Goal: Task Accomplishment & Management: Manage account settings

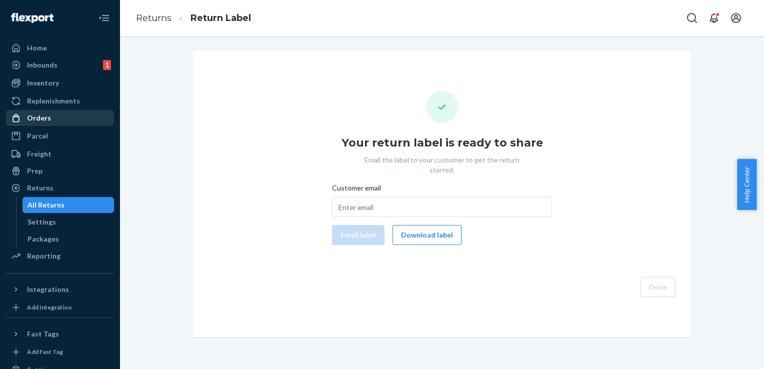
click at [44, 117] on div "Orders" at bounding box center [39, 118] width 24 height 10
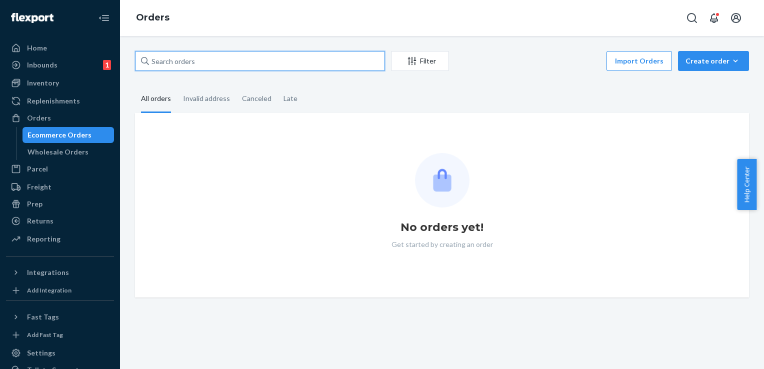
click at [211, 59] on input "text" at bounding box center [260, 61] width 250 height 20
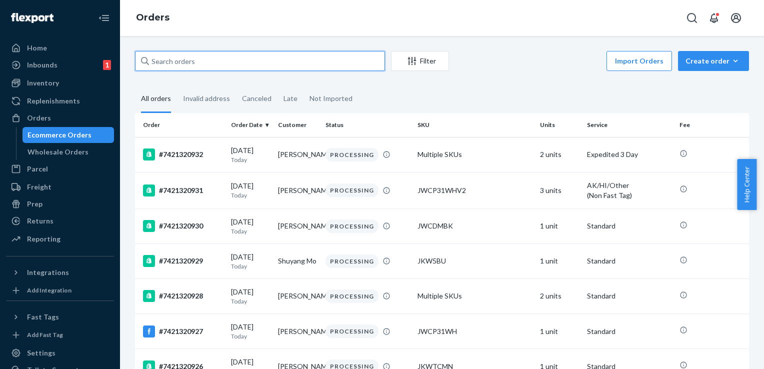
paste input "#7421318861"
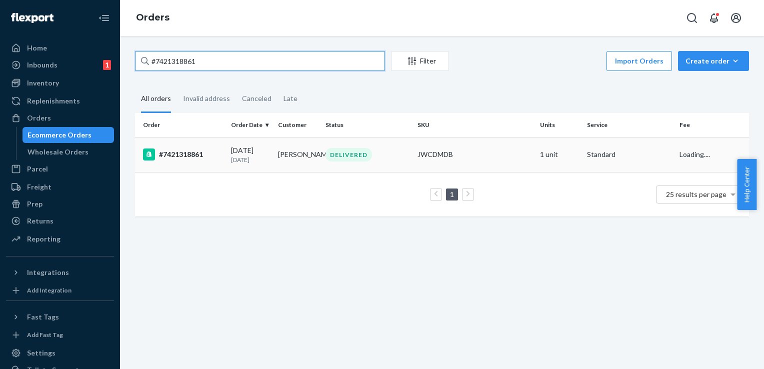
type input "#7421318861"
click at [178, 160] on div "#7421318861" at bounding box center [183, 155] width 80 height 12
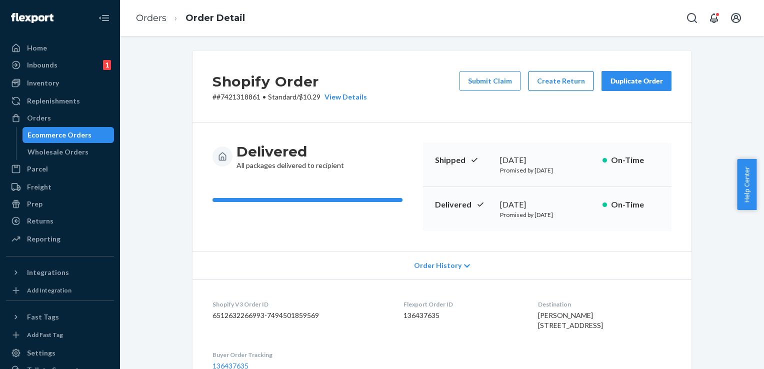
click at [555, 83] on button "Create Return" at bounding box center [561, 81] width 65 height 20
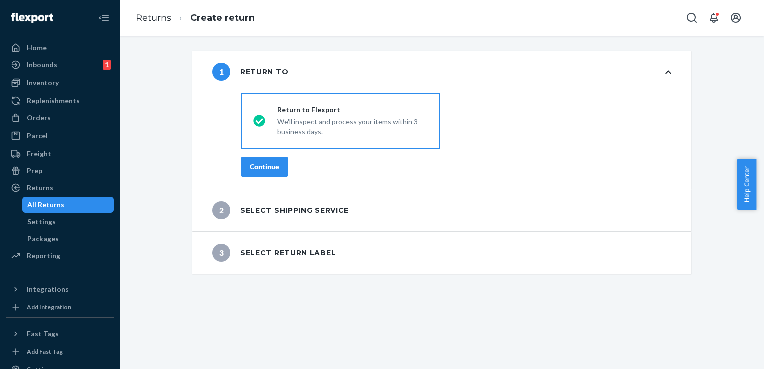
click at [266, 172] on button "Continue" at bounding box center [265, 167] width 47 height 20
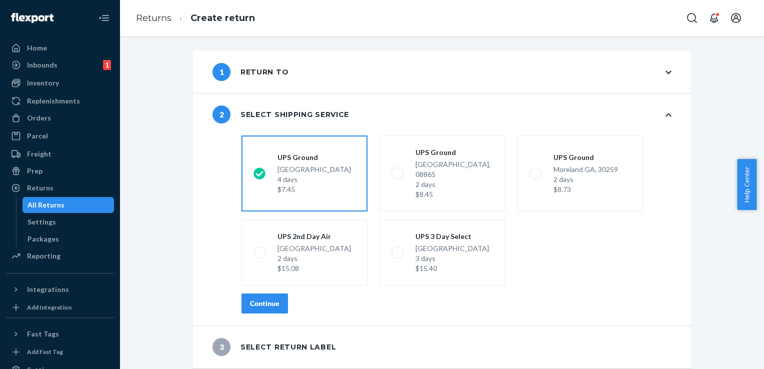
click at [272, 299] on div "Continue" at bounding box center [265, 304] width 30 height 10
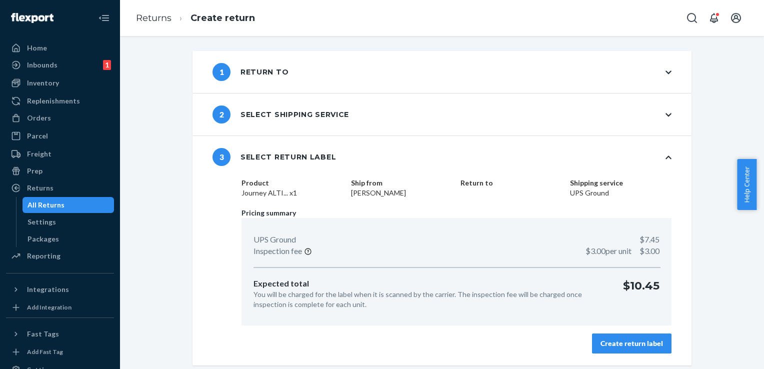
drag, startPoint x: 642, startPoint y: 342, endPoint x: 618, endPoint y: 328, distance: 27.8
click at [642, 342] on div "Create return label" at bounding box center [632, 344] width 63 height 10
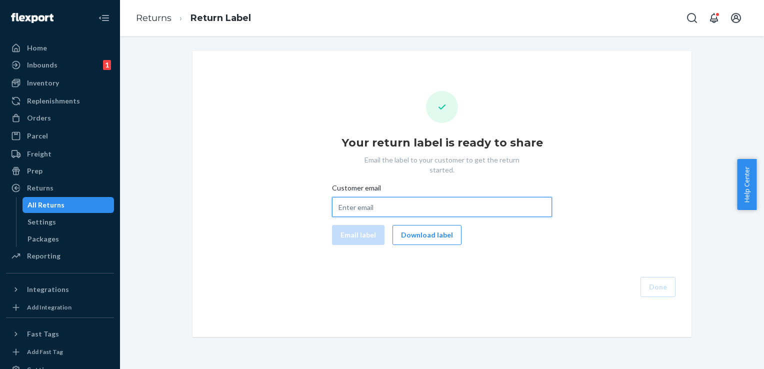
click at [376, 201] on input "Customer email" at bounding box center [442, 207] width 220 height 20
paste input "mzabjek@msn.com"
type input "mzabjek@msn.com"
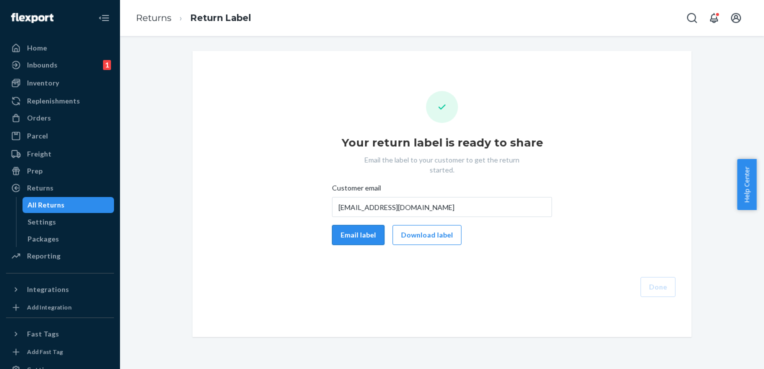
click at [344, 232] on button "Email label" at bounding box center [358, 235] width 53 height 20
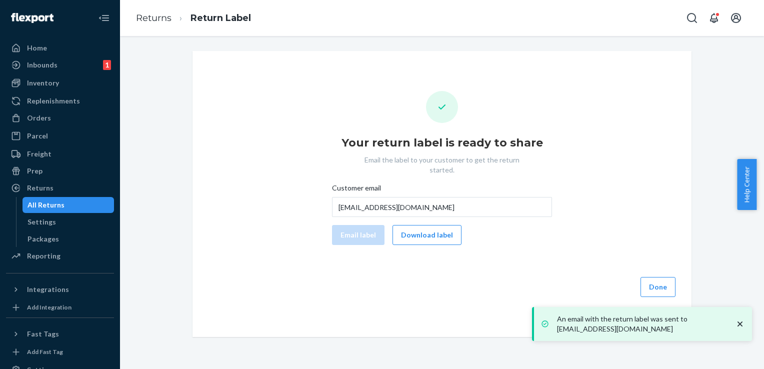
drag, startPoint x: 416, startPoint y: 235, endPoint x: 408, endPoint y: 238, distance: 8.5
click at [416, 234] on button "Download label" at bounding box center [427, 235] width 69 height 20
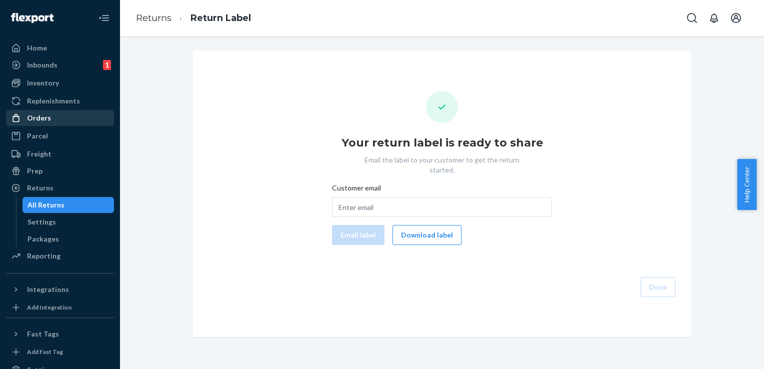
click at [40, 118] on div "Orders" at bounding box center [39, 118] width 24 height 10
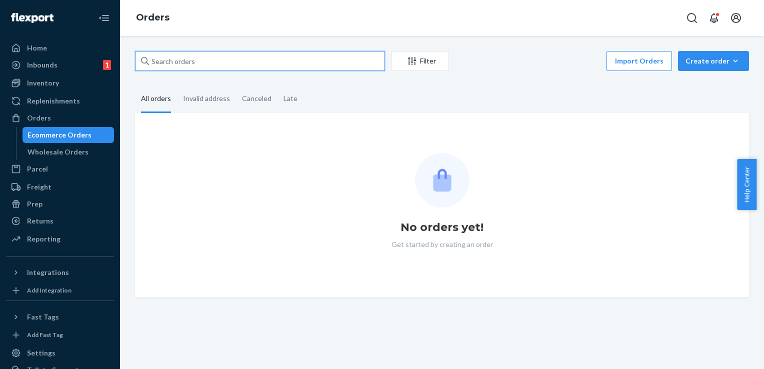
click at [194, 64] on input "text" at bounding box center [260, 61] width 250 height 20
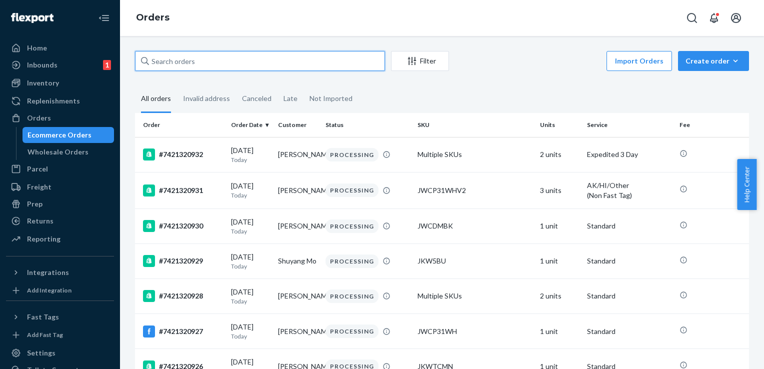
paste input "#7421319421"
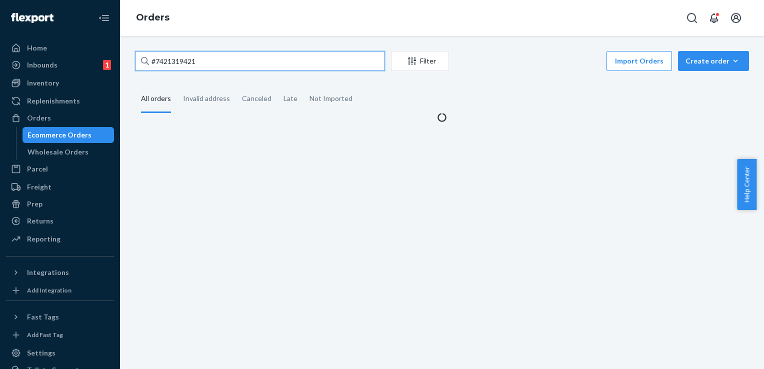
type input "#7421319421"
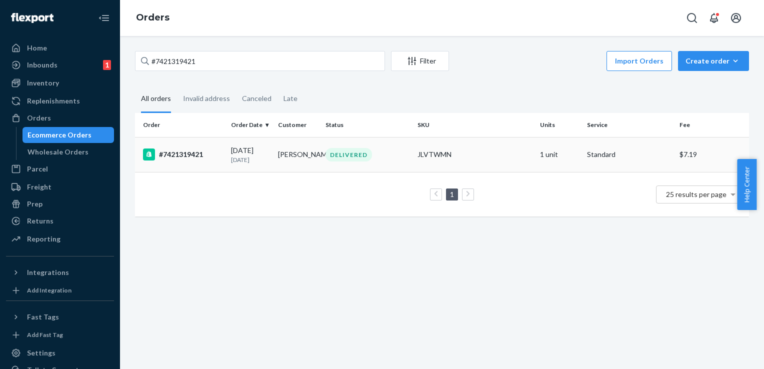
click at [176, 153] on div "#7421319421" at bounding box center [183, 155] width 80 height 12
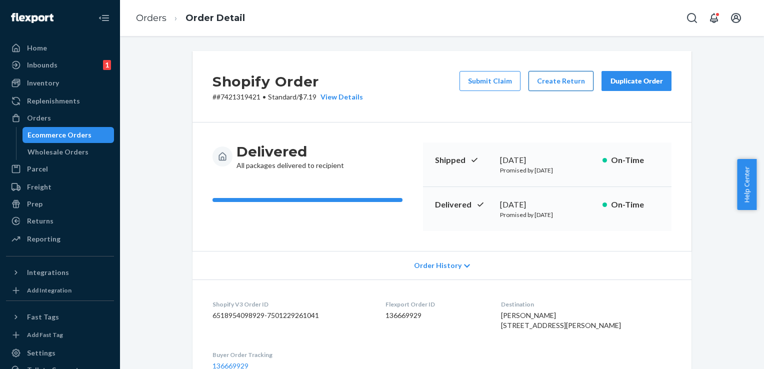
click at [550, 83] on button "Create Return" at bounding box center [561, 81] width 65 height 20
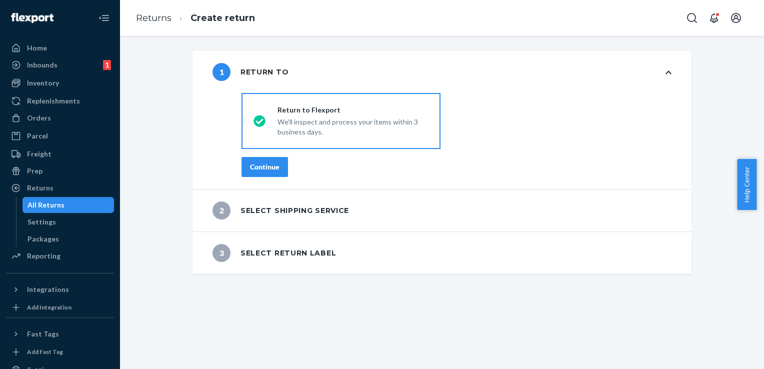
click at [257, 171] on div "Continue" at bounding box center [265, 167] width 30 height 10
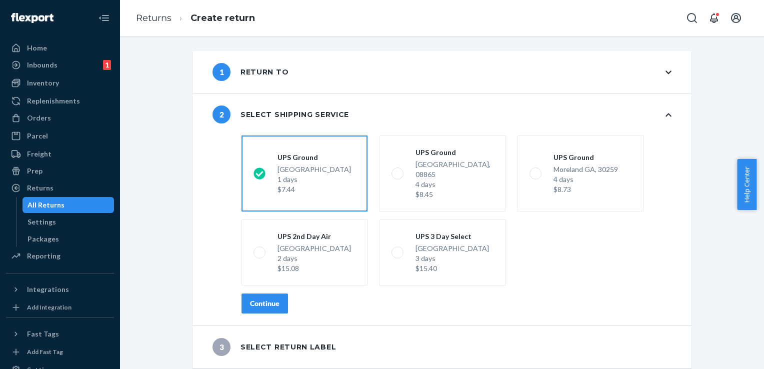
click at [261, 301] on button "Continue" at bounding box center [265, 304] width 47 height 20
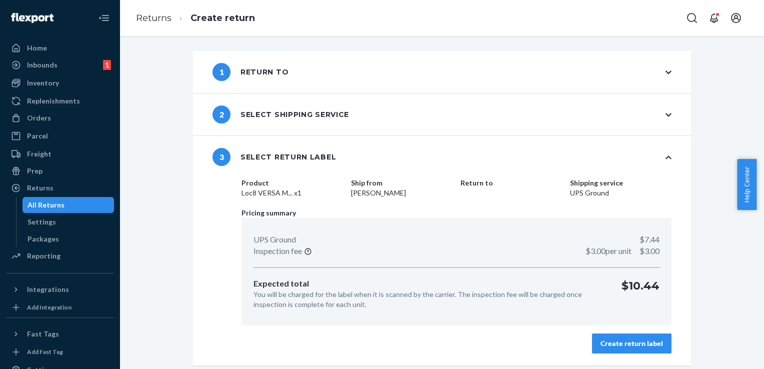
click at [623, 339] on div "Create return label" at bounding box center [632, 344] width 63 height 10
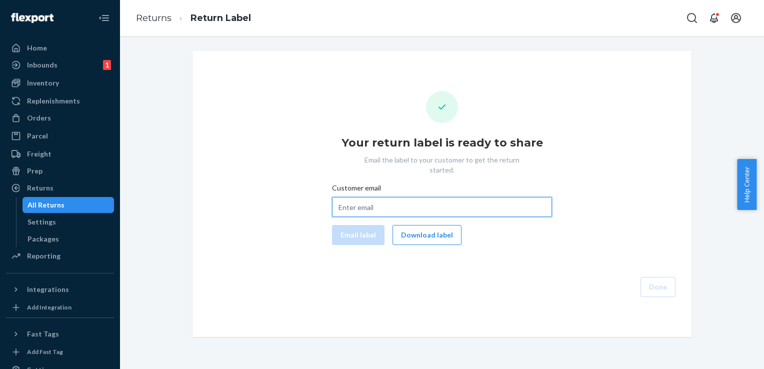
click at [376, 197] on input "Customer email" at bounding box center [442, 207] width 220 height 20
paste input "legobuilderandrew@gmail.com"
type input "legobuilderandrew@gmail.com"
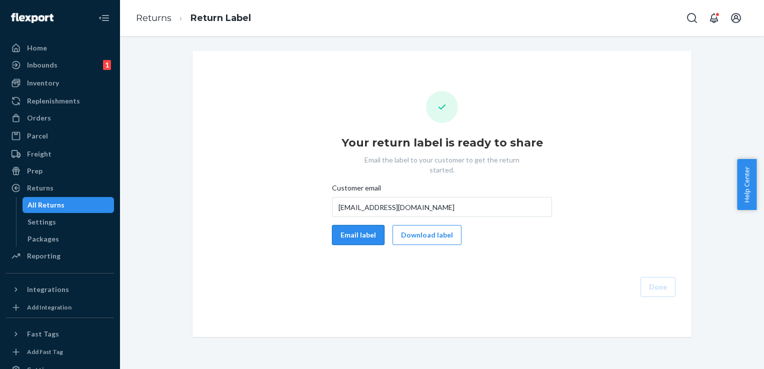
click at [354, 228] on button "Email label" at bounding box center [358, 235] width 53 height 20
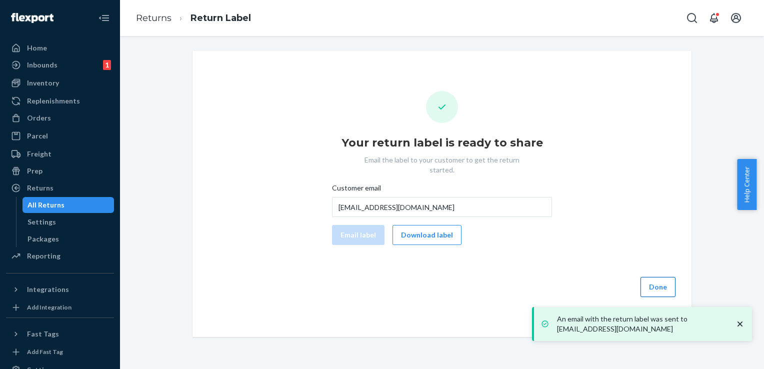
click at [648, 280] on button "Done" at bounding box center [658, 287] width 35 height 20
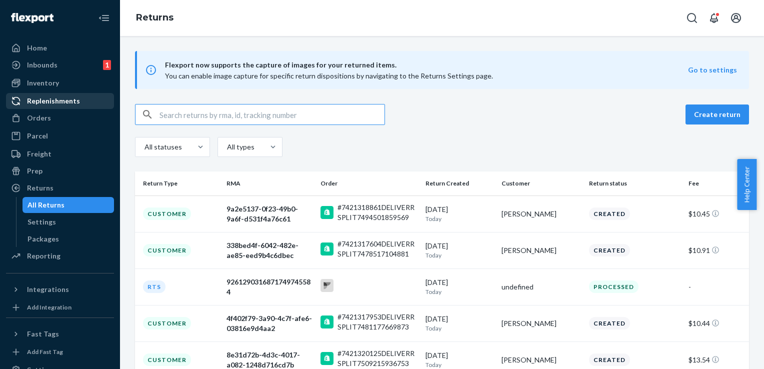
drag, startPoint x: 33, startPoint y: 117, endPoint x: 100, endPoint y: 105, distance: 68.7
click at [33, 117] on div "Orders" at bounding box center [39, 118] width 24 height 10
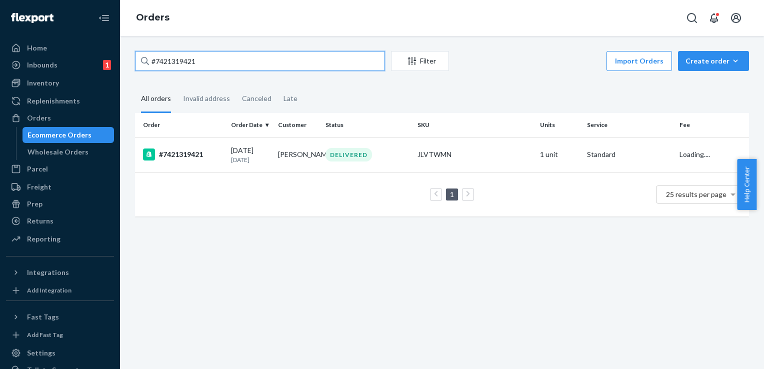
drag, startPoint x: 202, startPoint y: 62, endPoint x: 131, endPoint y: 66, distance: 71.6
click at [131, 66] on div "#7421319421 Filter Import Orders Create order Ecommerce order Removal order All…" at bounding box center [442, 139] width 629 height 176
paste input "20282"
type input "#7421320282"
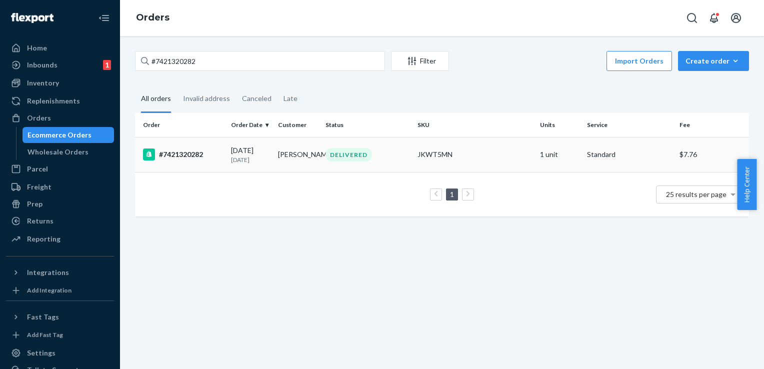
click at [187, 158] on div "#7421320282" at bounding box center [183, 155] width 80 height 12
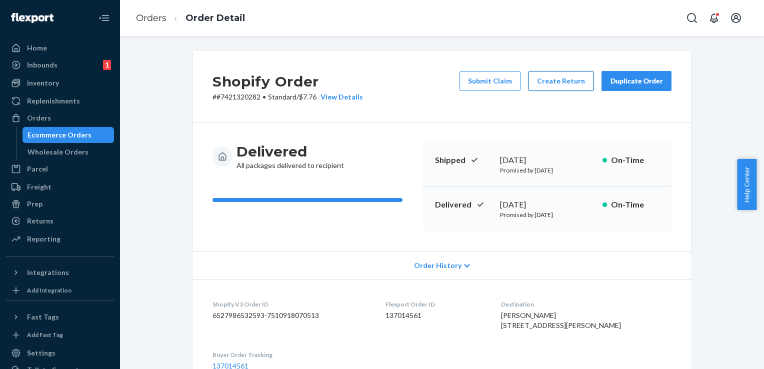
click at [553, 80] on button "Create Return" at bounding box center [561, 81] width 65 height 20
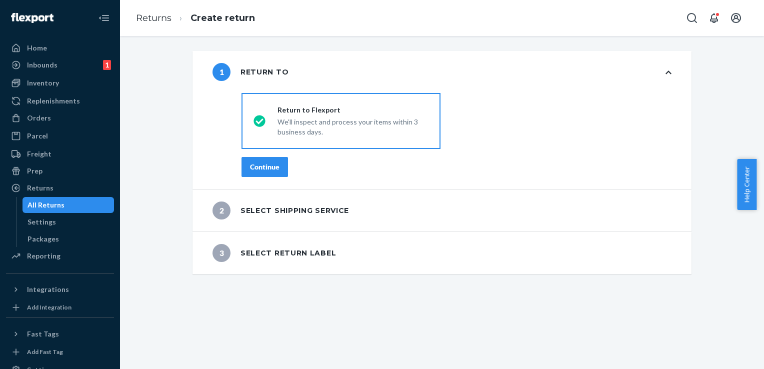
click at [257, 167] on div "Continue" at bounding box center [265, 167] width 30 height 10
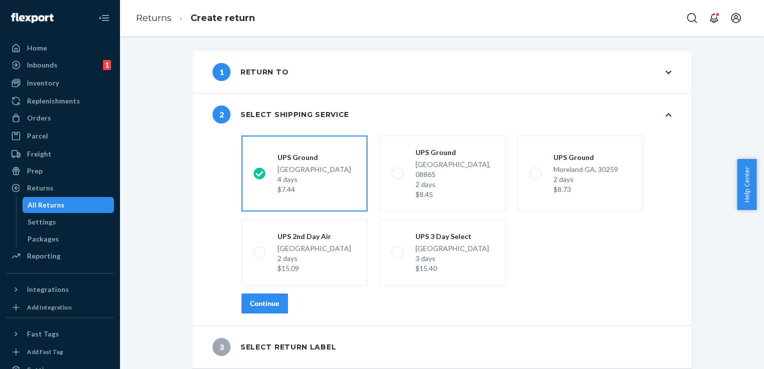
click at [262, 299] on div "Continue" at bounding box center [265, 304] width 30 height 10
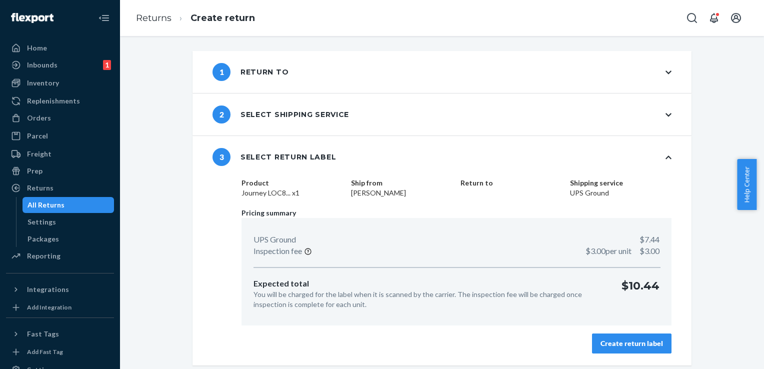
click at [608, 343] on div "Create return label" at bounding box center [632, 344] width 63 height 10
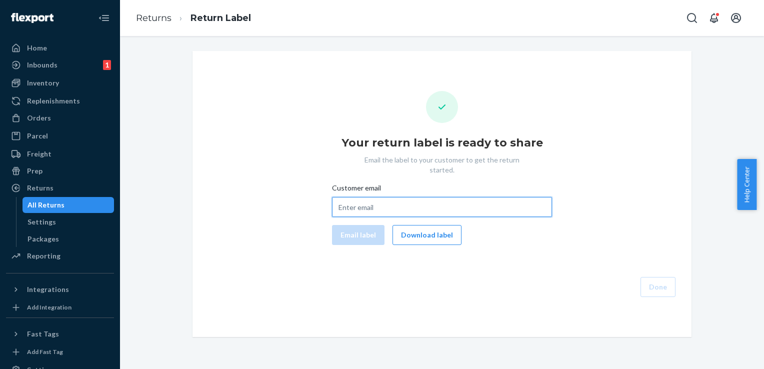
click at [364, 197] on input "Customer email" at bounding box center [442, 207] width 220 height 20
paste input "colin.d.bruner@gmail.com"
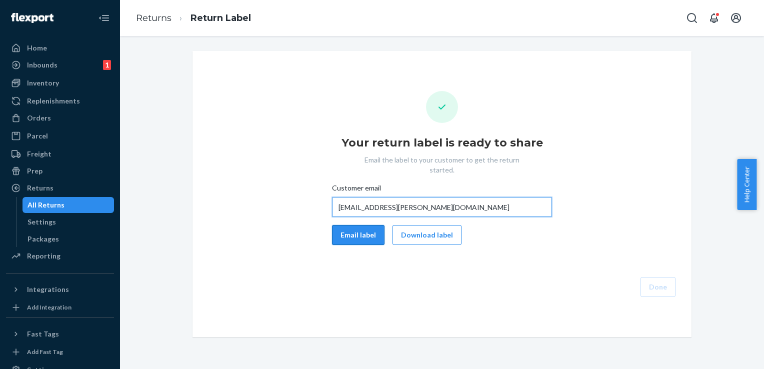
type input "colin.d.bruner@gmail.com"
click at [352, 225] on button "Email label" at bounding box center [358, 235] width 53 height 20
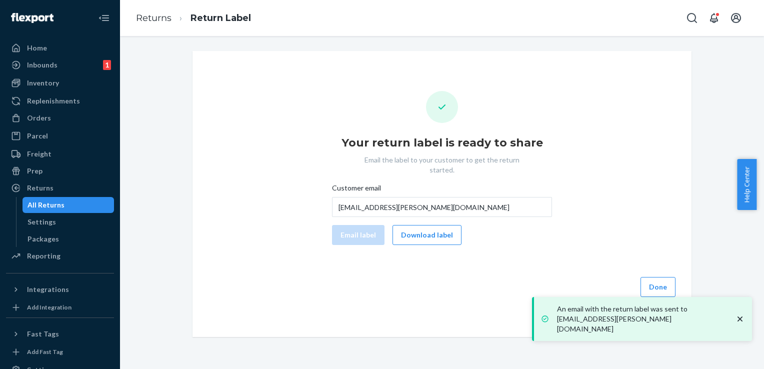
click at [652, 281] on button "Done" at bounding box center [658, 287] width 35 height 20
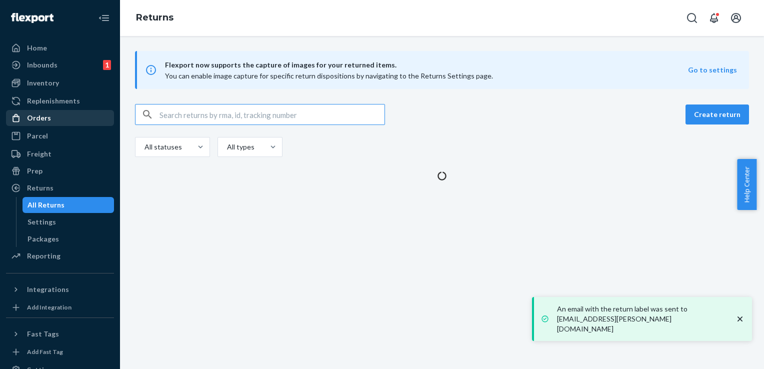
click at [38, 119] on div "Orders" at bounding box center [39, 118] width 24 height 10
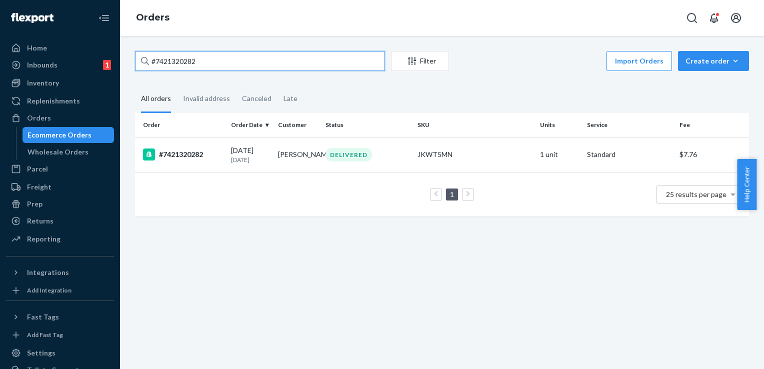
drag, startPoint x: 202, startPoint y: 63, endPoint x: 109, endPoint y: 64, distance: 93.5
click at [109, 64] on div "Home Inbounds 1 Shipping Plans Problems 1 Inventory Products Replenishments Ord…" at bounding box center [382, 184] width 764 height 369
paste input "1969"
type input "#7421319692"
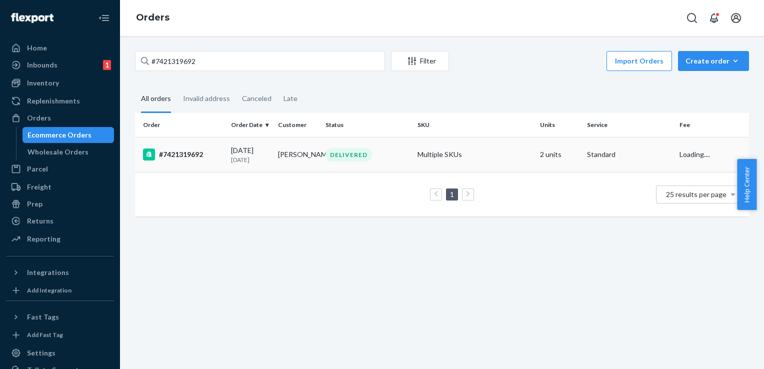
click at [174, 157] on div "#7421319692" at bounding box center [183, 155] width 80 height 12
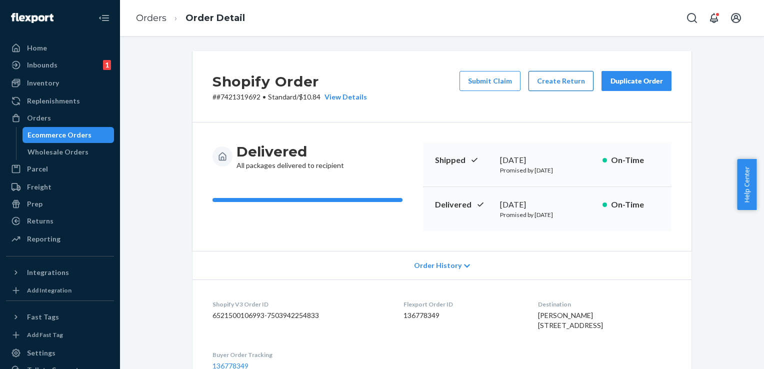
click at [544, 83] on button "Create Return" at bounding box center [561, 81] width 65 height 20
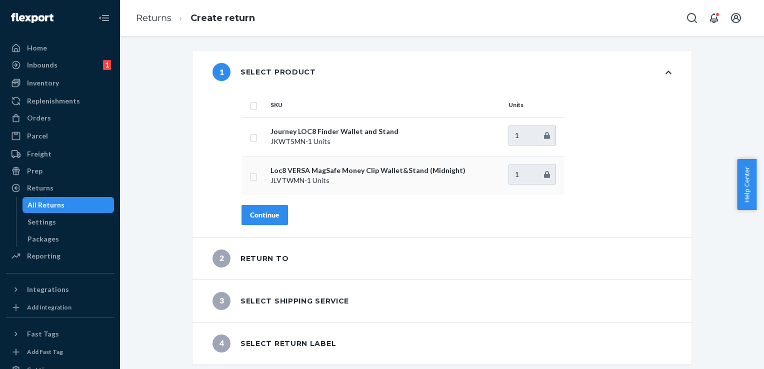
click at [250, 177] on input "checkbox" at bounding box center [254, 176] width 8 height 11
checkbox input "true"
click at [261, 217] on div "Continue" at bounding box center [265, 215] width 30 height 10
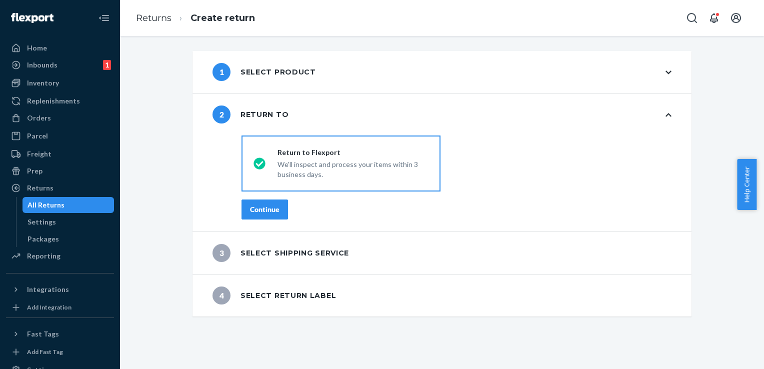
click at [260, 212] on div "Continue" at bounding box center [265, 210] width 30 height 10
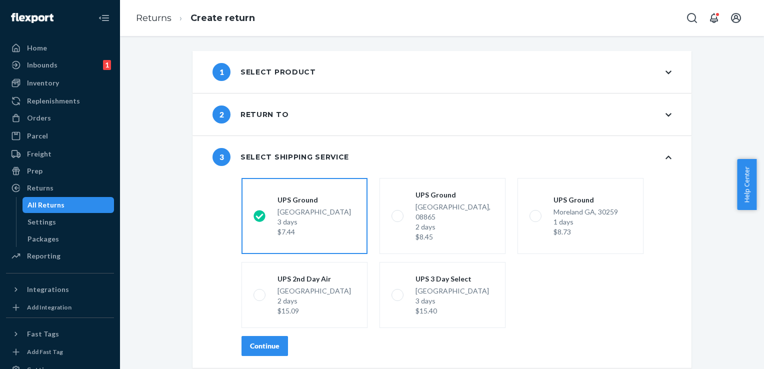
click at [268, 336] on button "Continue" at bounding box center [265, 346] width 47 height 20
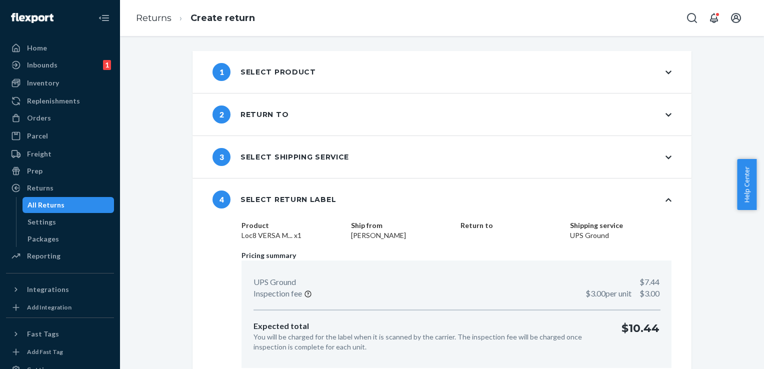
scroll to position [38, 0]
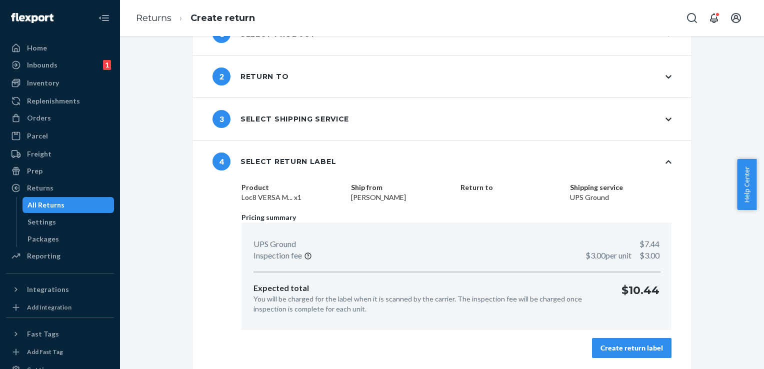
click at [636, 350] on div "Create return label" at bounding box center [632, 348] width 63 height 10
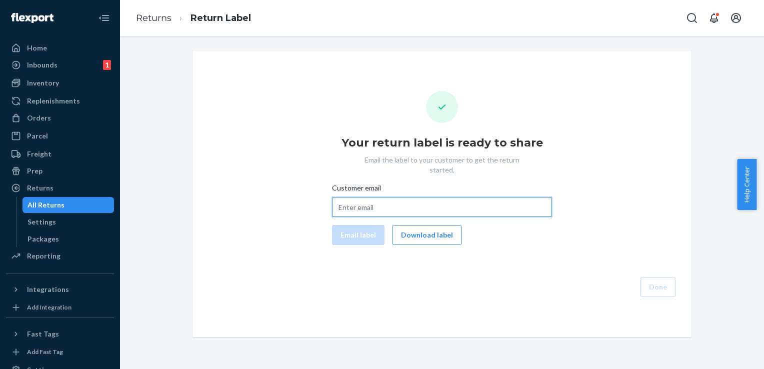
click at [378, 200] on input "Customer email" at bounding box center [442, 207] width 220 height 20
paste input "luiskisito@gmail.com"
type input "luiskisito@gmail.com"
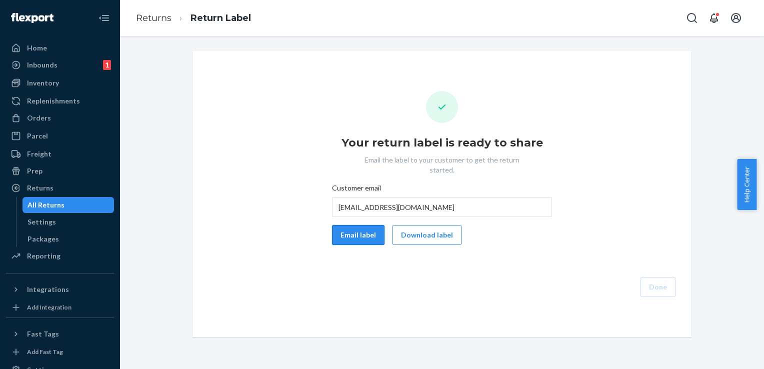
click at [354, 225] on button "Email label" at bounding box center [358, 235] width 53 height 20
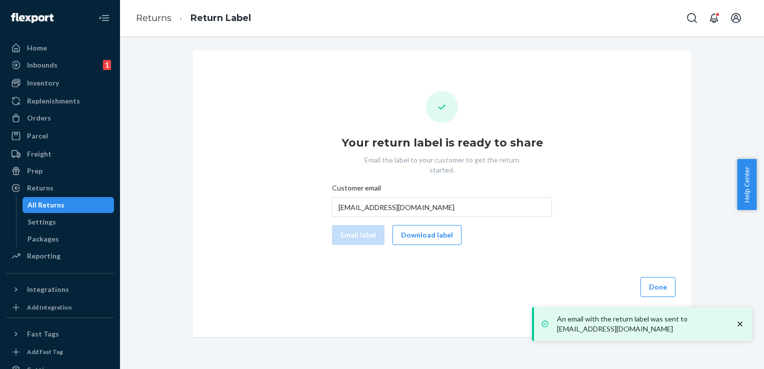
click at [652, 277] on button "Done" at bounding box center [658, 287] width 35 height 20
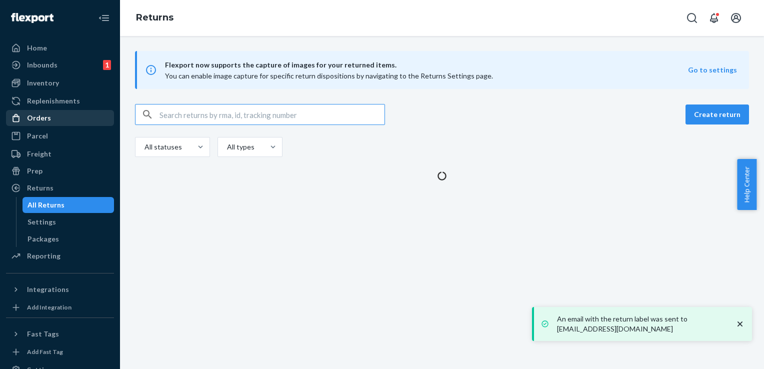
drag, startPoint x: 32, startPoint y: 121, endPoint x: 36, endPoint y: 115, distance: 7.2
click at [32, 121] on div "Orders" at bounding box center [39, 118] width 24 height 10
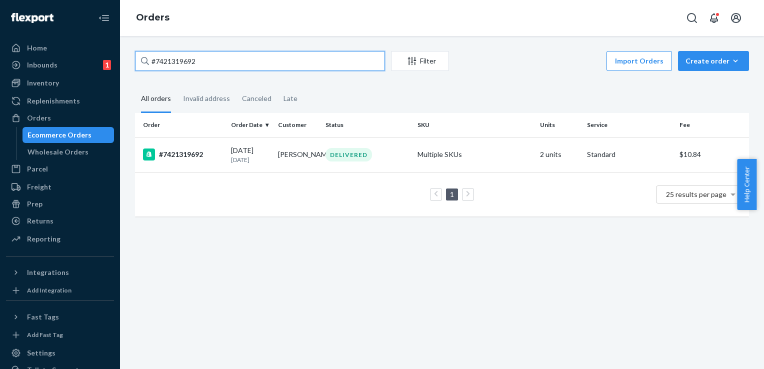
drag, startPoint x: 210, startPoint y: 56, endPoint x: 120, endPoint y: 59, distance: 90.0
click at [120, 59] on div "Home Inbounds 1 Shipping Plans Problems 1 Inventory Products Replenishments Ord…" at bounding box center [382, 184] width 764 height 369
paste input "28"
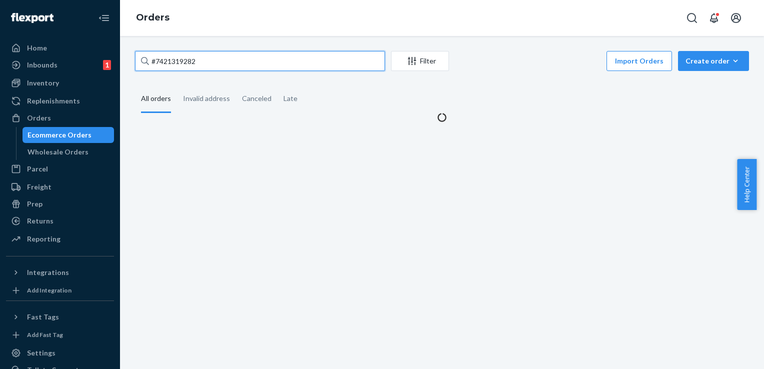
type input "#7421319282"
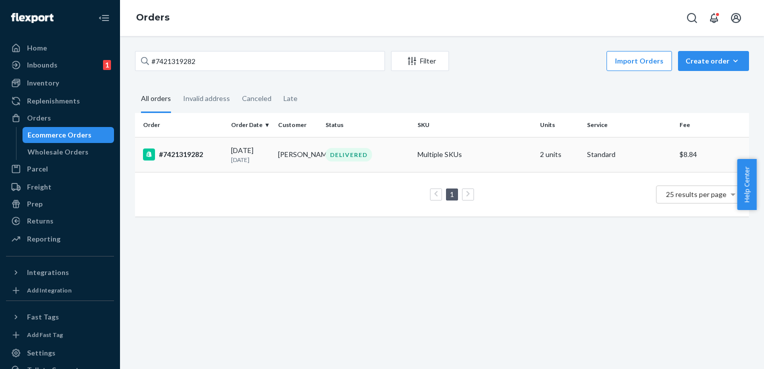
click at [193, 153] on div "#7421319282" at bounding box center [183, 155] width 80 height 12
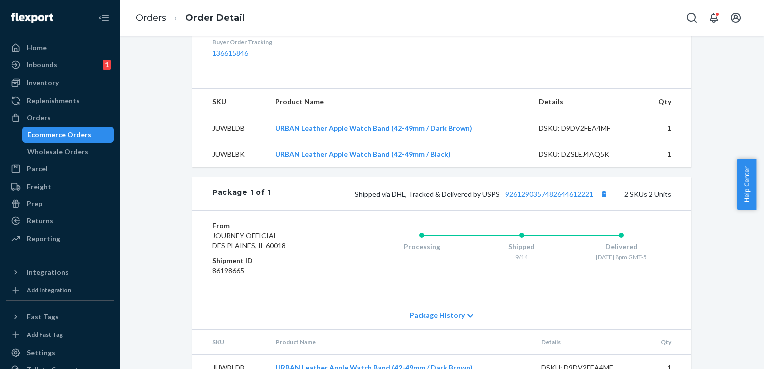
scroll to position [42, 0]
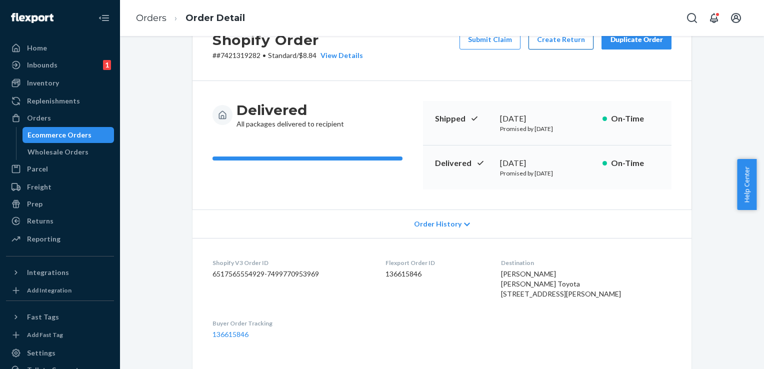
click at [568, 38] on button "Create Return" at bounding box center [561, 40] width 65 height 20
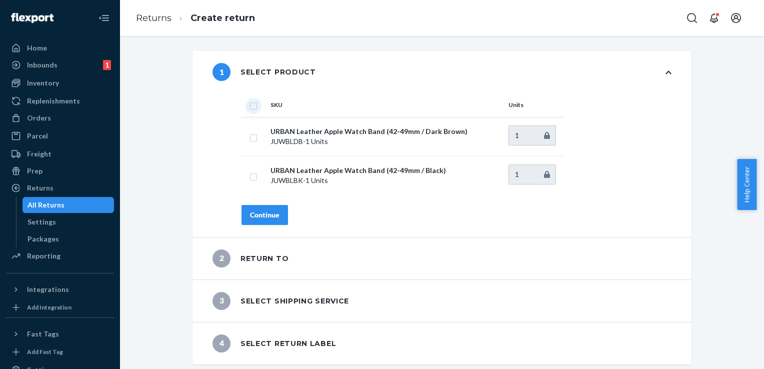
click at [250, 106] on input "checkbox" at bounding box center [254, 105] width 8 height 11
checkbox input "true"
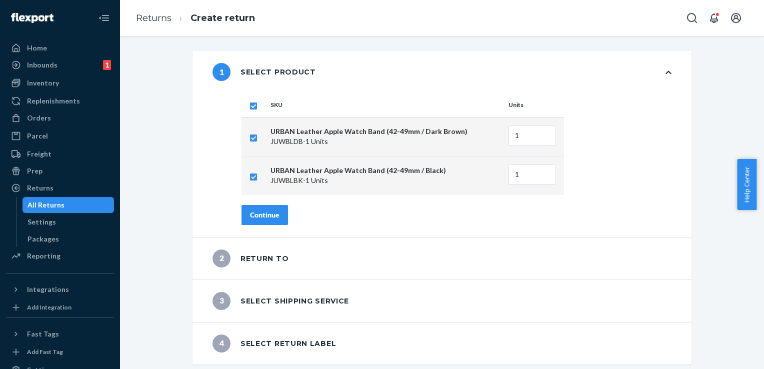
click at [264, 217] on div "Continue" at bounding box center [265, 215] width 30 height 10
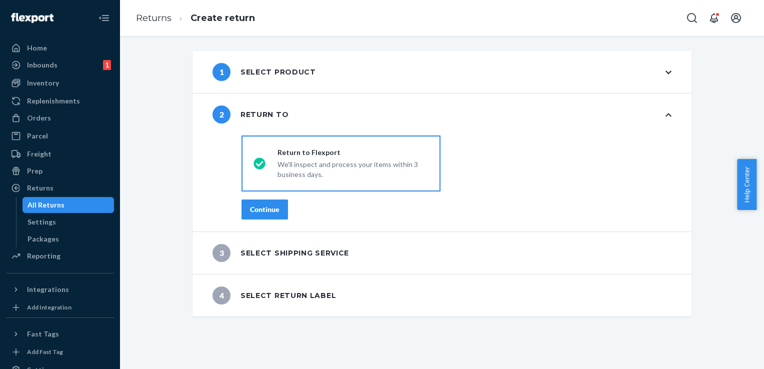
click at [264, 213] on div "Continue" at bounding box center [265, 210] width 30 height 10
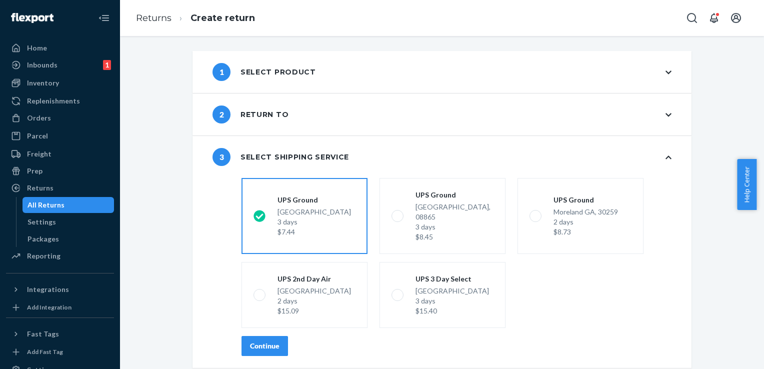
click at [257, 341] on div "Continue" at bounding box center [265, 346] width 30 height 10
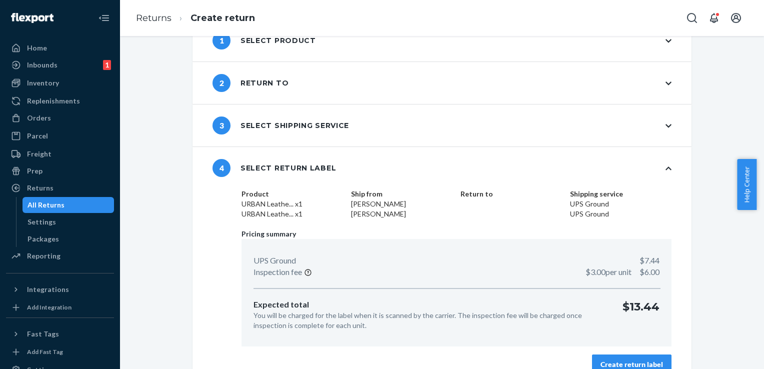
scroll to position [48, 0]
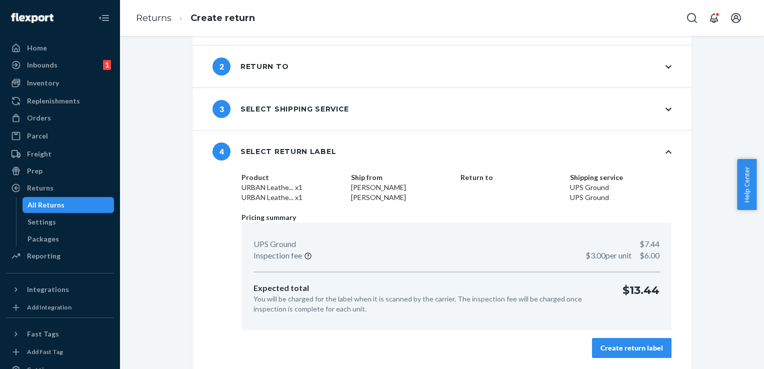
click at [610, 346] on div "Create return label" at bounding box center [632, 348] width 63 height 10
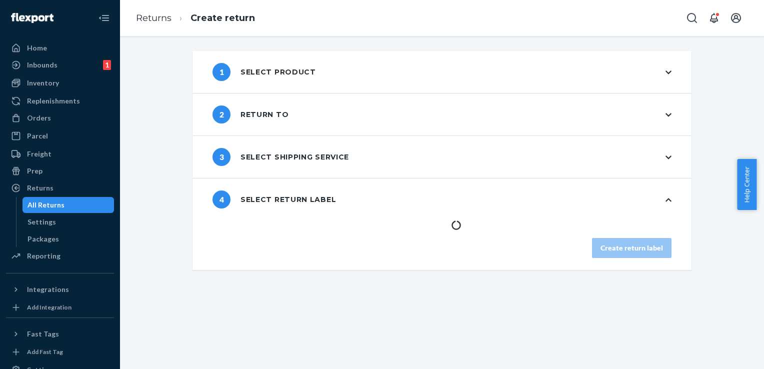
scroll to position [0, 0]
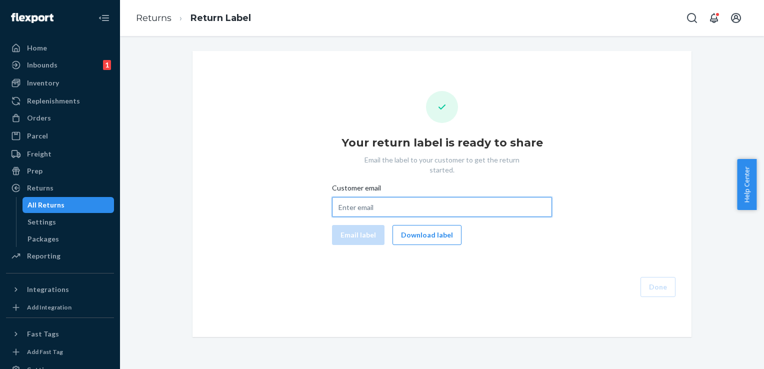
click at [373, 198] on input "Customer email" at bounding box center [442, 207] width 220 height 20
paste input "brooke.milner@harveyautos.com"
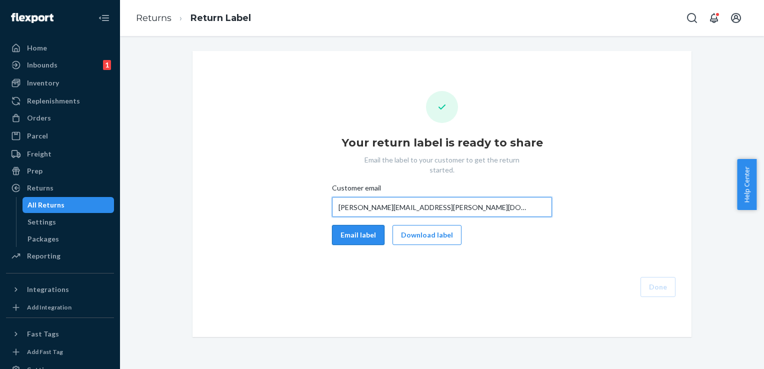
type input "brooke.milner@harveyautos.com"
click at [352, 225] on button "Email label" at bounding box center [358, 235] width 53 height 20
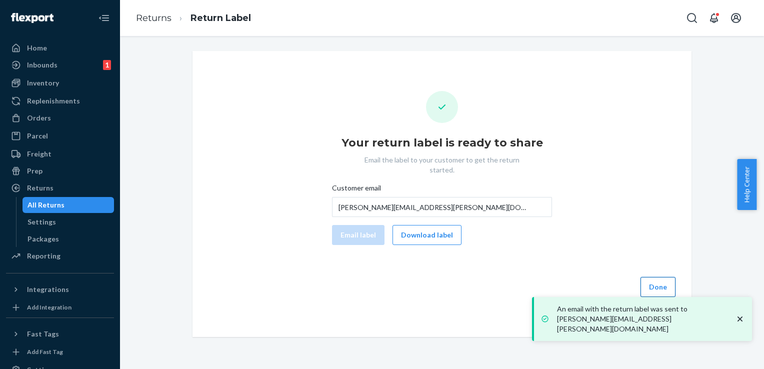
click at [650, 277] on button "Done" at bounding box center [658, 287] width 35 height 20
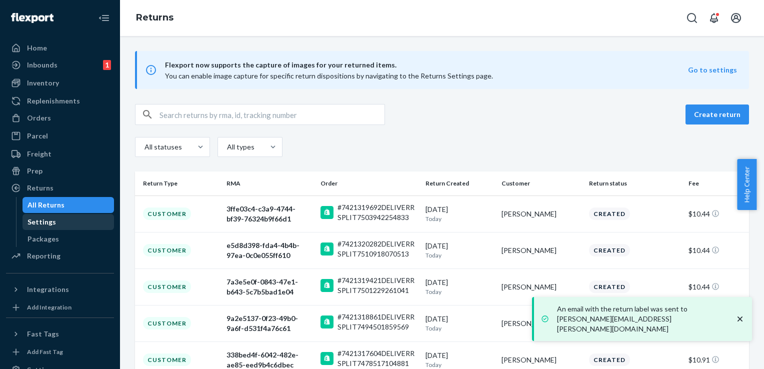
click at [44, 218] on div "Settings" at bounding box center [42, 222] width 29 height 10
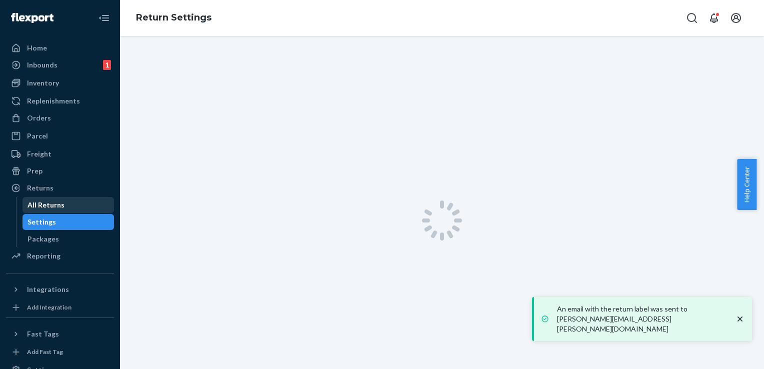
click at [47, 202] on div "All Returns" at bounding box center [46, 205] width 37 height 10
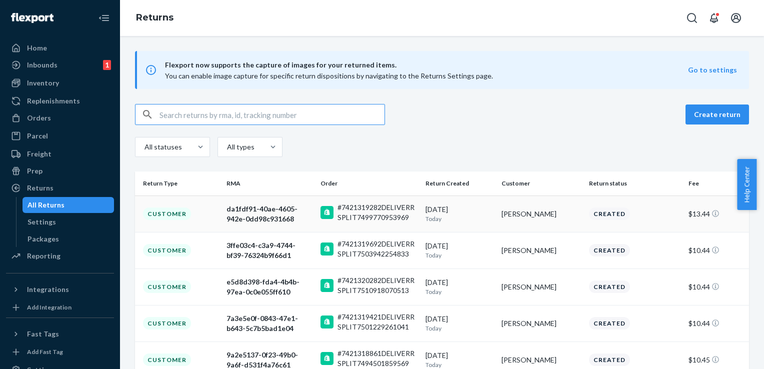
click at [167, 210] on div "Customer" at bounding box center [167, 214] width 48 height 13
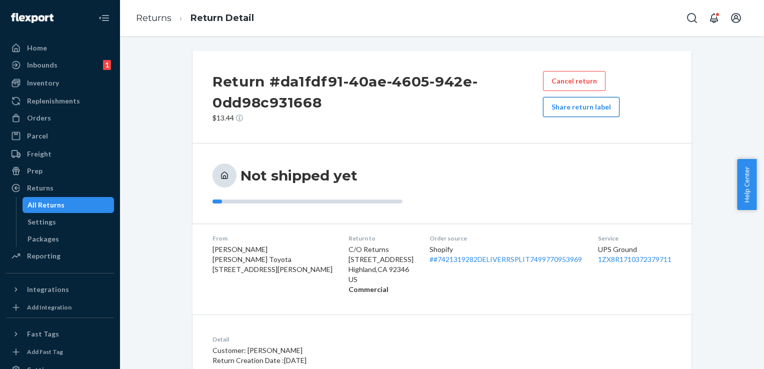
click at [548, 110] on button "Share return label" at bounding box center [581, 107] width 77 height 20
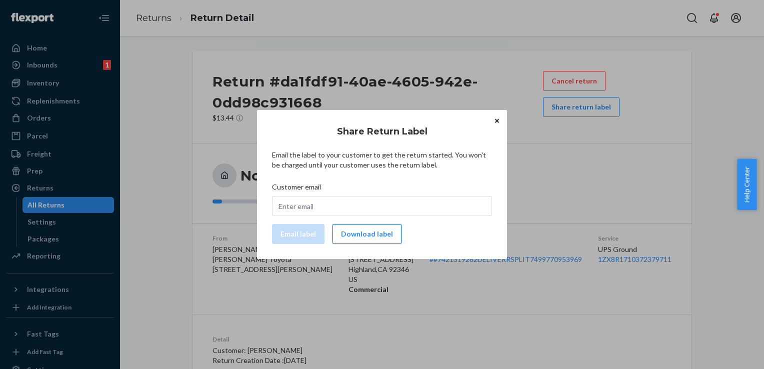
click at [369, 236] on button "Download label" at bounding box center [367, 234] width 69 height 20
